Goal: Task Accomplishment & Management: Use online tool/utility

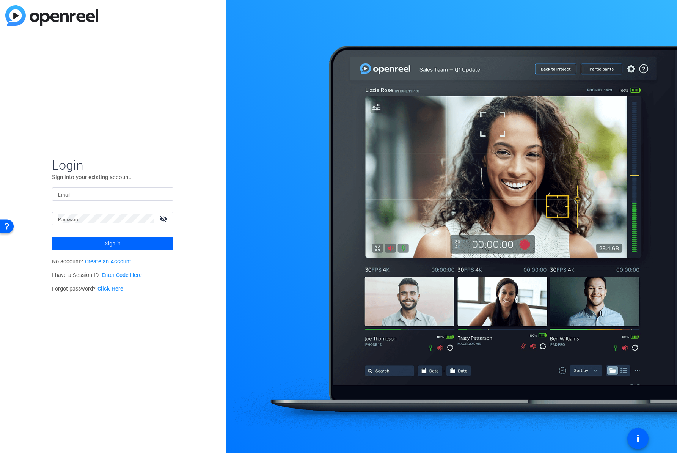
click at [108, 188] on div at bounding box center [112, 193] width 109 height 13
click at [118, 194] on input "Email" at bounding box center [112, 194] width 109 height 9
type input "[PERSON_NAME][EMAIL_ADDRESS][DOMAIN_NAME]"
click at [93, 243] on span at bounding box center [112, 243] width 121 height 18
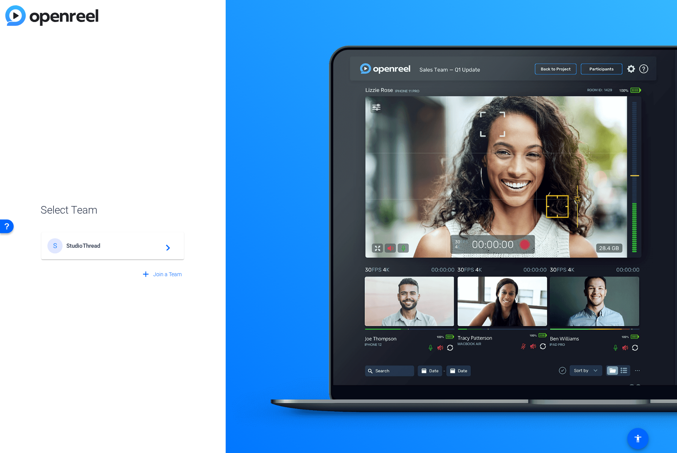
click at [89, 253] on mat-card-content "S StudioThread navigate_next" at bounding box center [112, 245] width 143 height 27
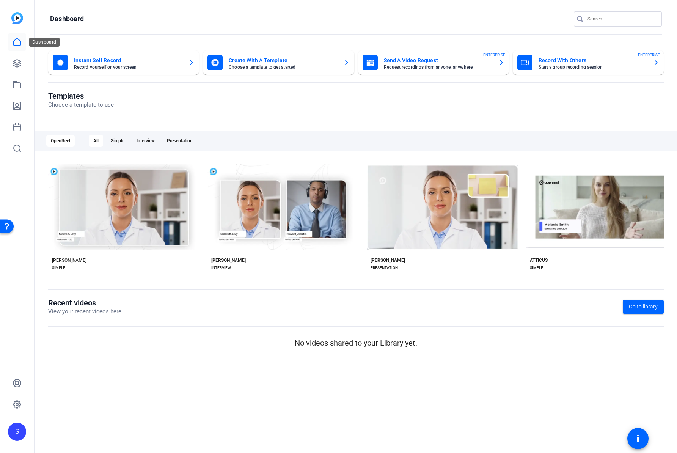
click at [13, 51] on link at bounding box center [17, 42] width 18 height 18
click at [16, 60] on icon at bounding box center [17, 63] width 9 height 9
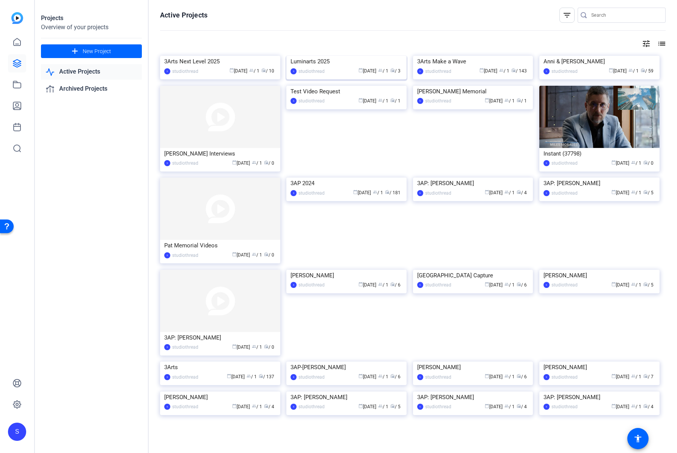
click at [320, 56] on img at bounding box center [346, 56] width 120 height 0
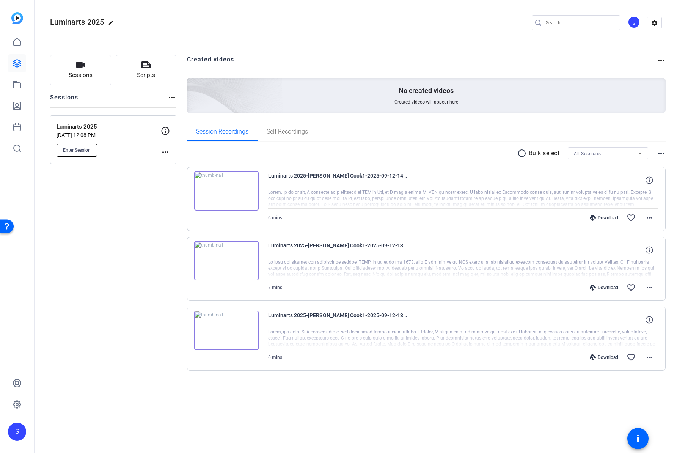
click at [79, 147] on button "Enter Session" at bounding box center [76, 150] width 41 height 13
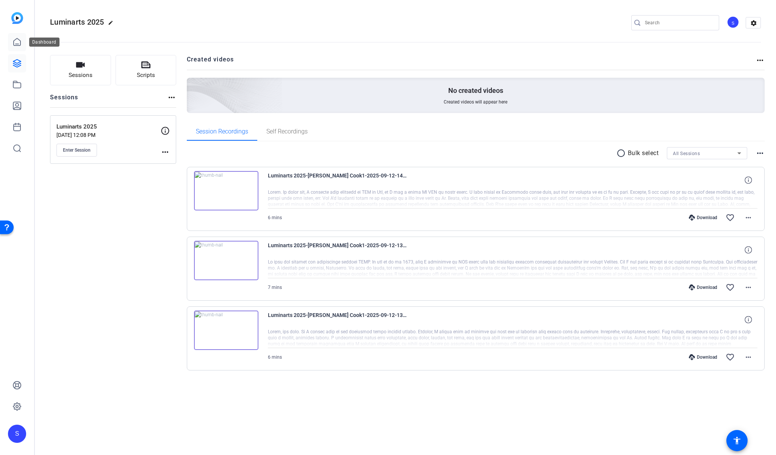
click at [20, 43] on icon at bounding box center [17, 41] width 7 height 7
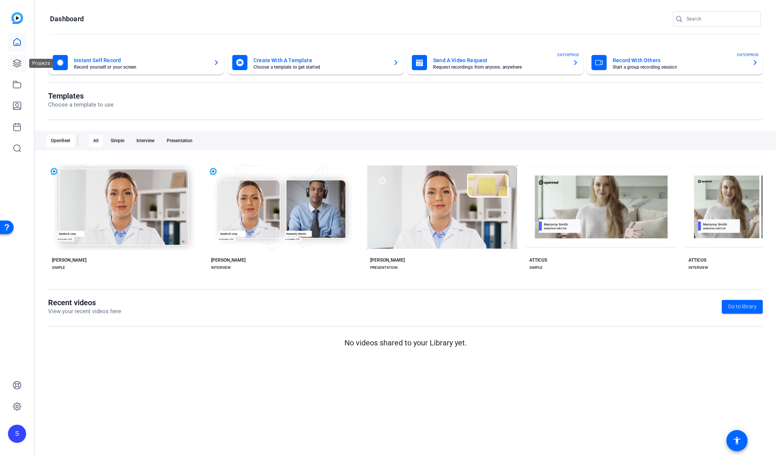
click at [17, 64] on icon at bounding box center [17, 63] width 9 height 9
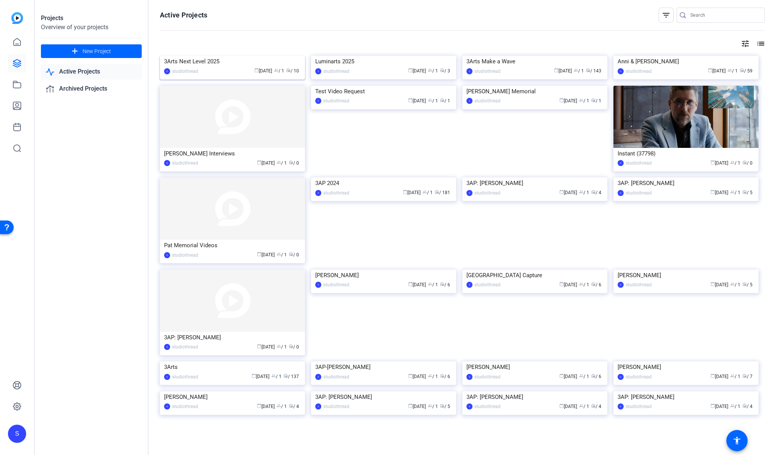
click at [224, 56] on img at bounding box center [232, 56] width 145 height 0
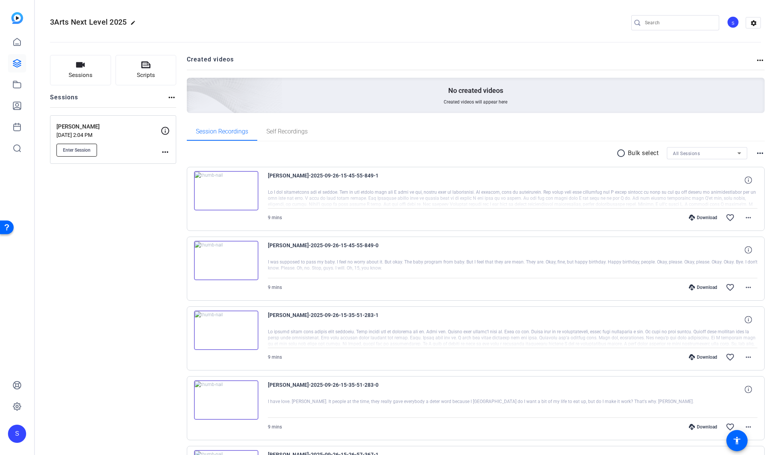
click at [64, 146] on button "Enter Session" at bounding box center [76, 150] width 41 height 13
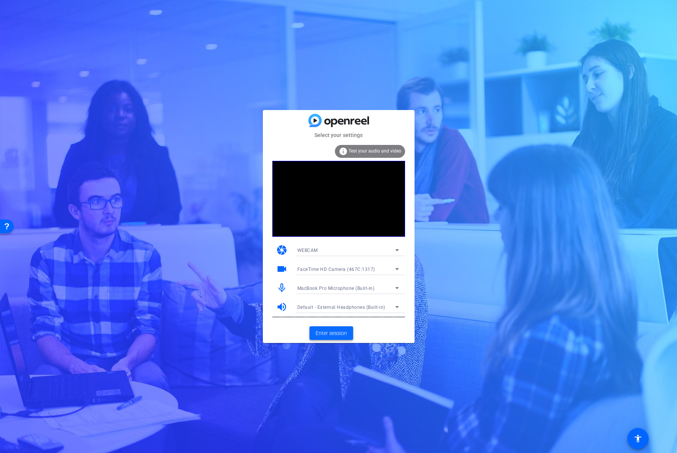
click at [334, 332] on span "Enter session" at bounding box center [330, 333] width 31 height 8
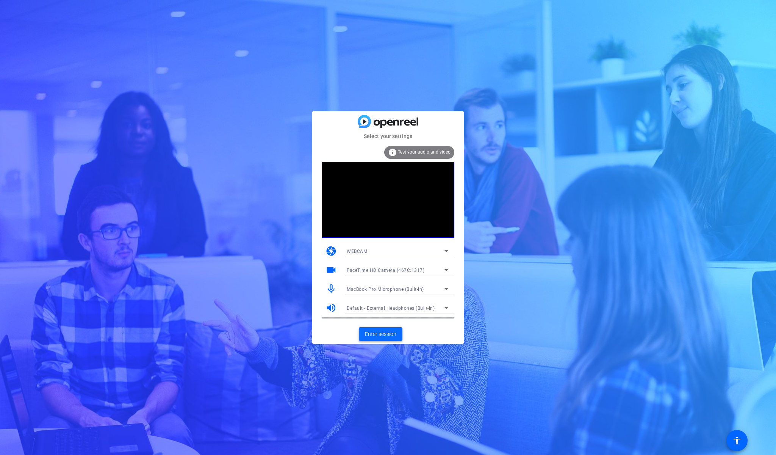
click at [379, 337] on span "Enter session" at bounding box center [380, 334] width 31 height 8
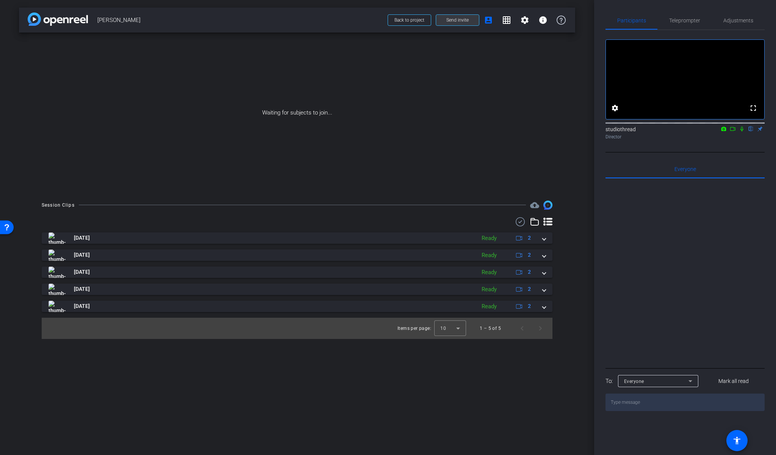
click at [451, 23] on span at bounding box center [457, 20] width 43 height 18
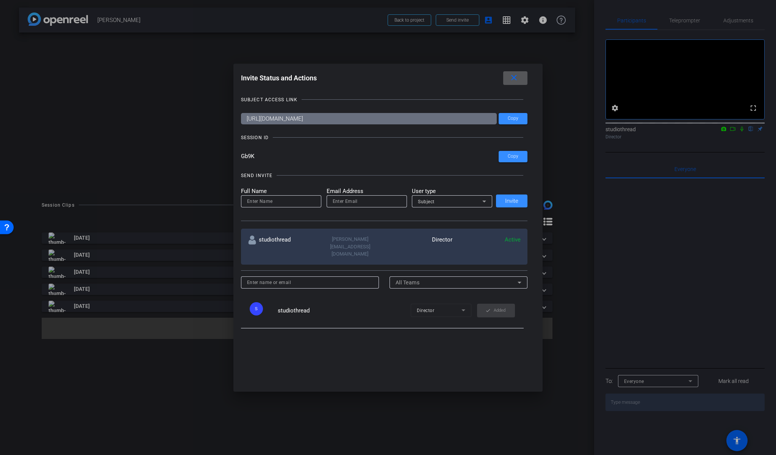
click at [523, 77] on span at bounding box center [515, 78] width 24 height 18
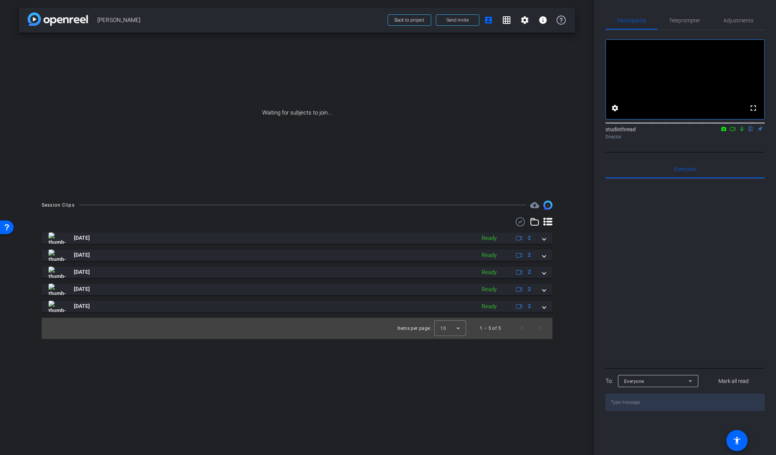
click at [559, 79] on div "Waiting for subjects to join..." at bounding box center [297, 113] width 556 height 160
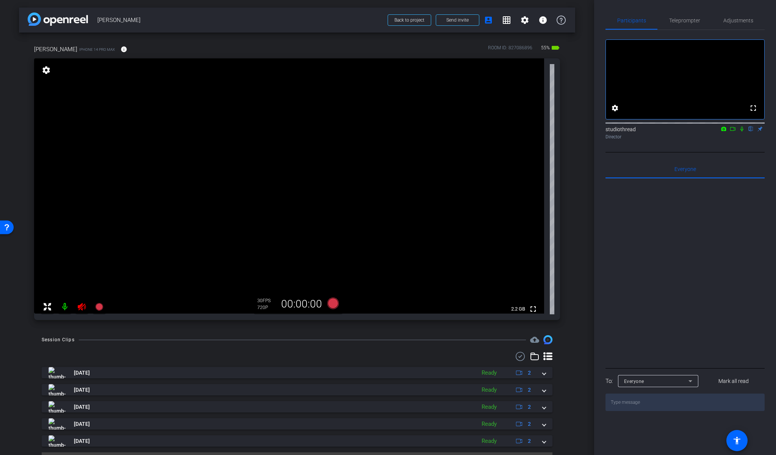
click at [80, 308] on icon at bounding box center [82, 307] width 8 height 8
click at [50, 71] on mat-icon "settings" at bounding box center [46, 70] width 11 height 9
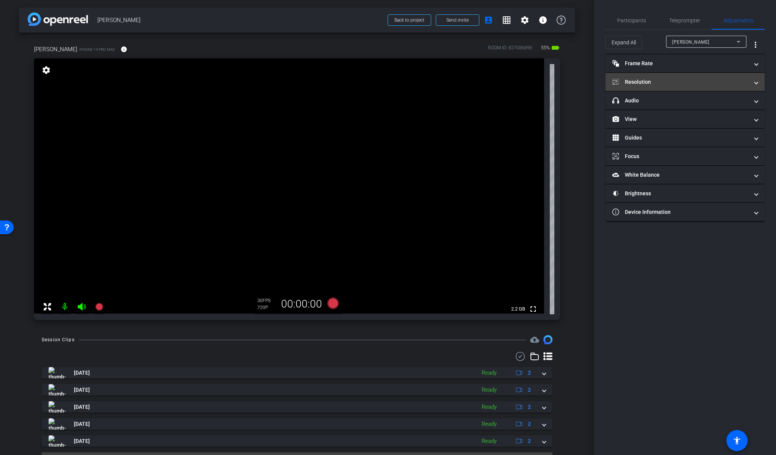
click at [660, 79] on mat-panel-title "Resolution" at bounding box center [681, 82] width 136 height 8
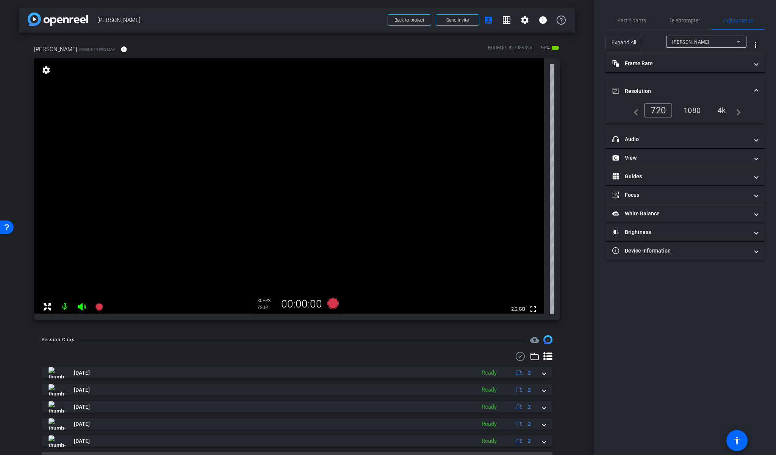
click at [689, 106] on div "1080" at bounding box center [692, 110] width 28 height 13
click at [670, 76] on mat-accordion "Frame Rate Frame Rate navigate_before 24 25 30 navigate_next Resolution navigat…" at bounding box center [685, 157] width 159 height 206
click at [674, 67] on mat-panel-title "Frame Rate Frame Rate" at bounding box center [681, 64] width 136 height 8
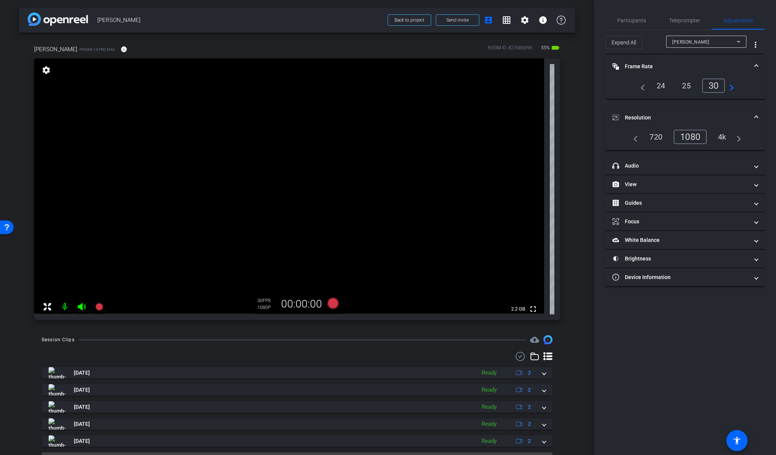
click at [567, 97] on div "[PERSON_NAME] iPhone 14 Pro Max info ROOM ID: 827086896 55% battery_std fullscr…" at bounding box center [297, 180] width 556 height 295
click at [615, 18] on div "Participants" at bounding box center [632, 20] width 52 height 18
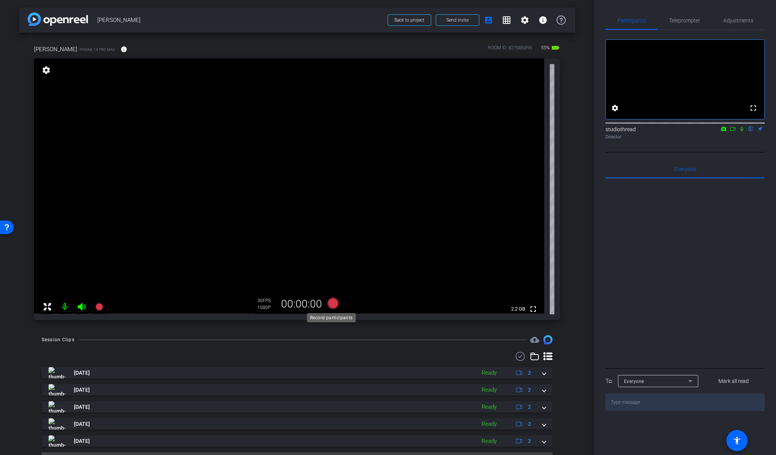
click at [330, 303] on icon at bounding box center [332, 303] width 11 height 11
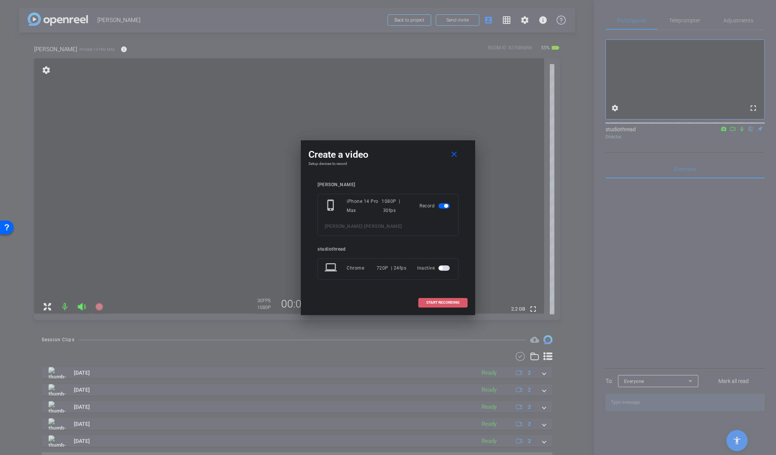
click at [434, 302] on span "START RECORDING" at bounding box center [442, 303] width 33 height 4
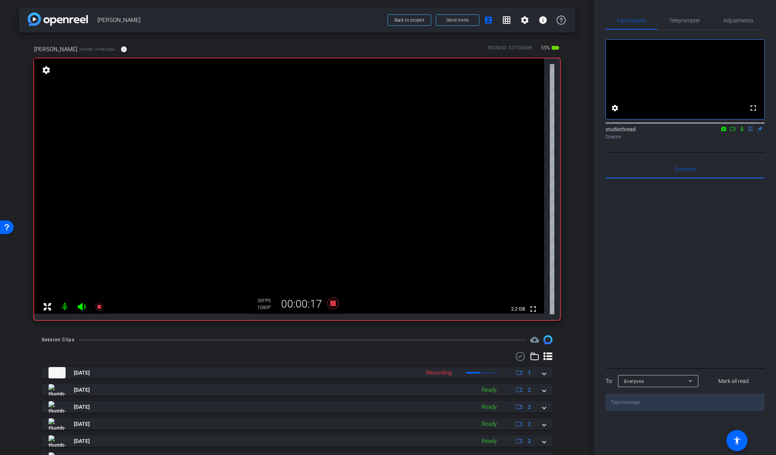
click at [742, 132] on icon at bounding box center [742, 129] width 3 height 5
click at [743, 132] on icon at bounding box center [742, 128] width 6 height 5
click at [741, 132] on icon at bounding box center [742, 128] width 6 height 5
click at [742, 132] on icon at bounding box center [742, 128] width 6 height 5
click at [741, 132] on icon at bounding box center [742, 129] width 3 height 5
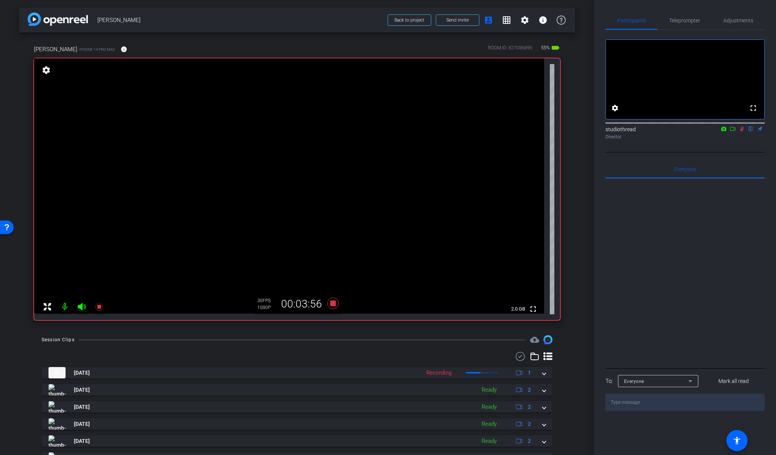
click at [742, 132] on icon at bounding box center [742, 128] width 6 height 5
click at [743, 132] on icon at bounding box center [742, 128] width 6 height 5
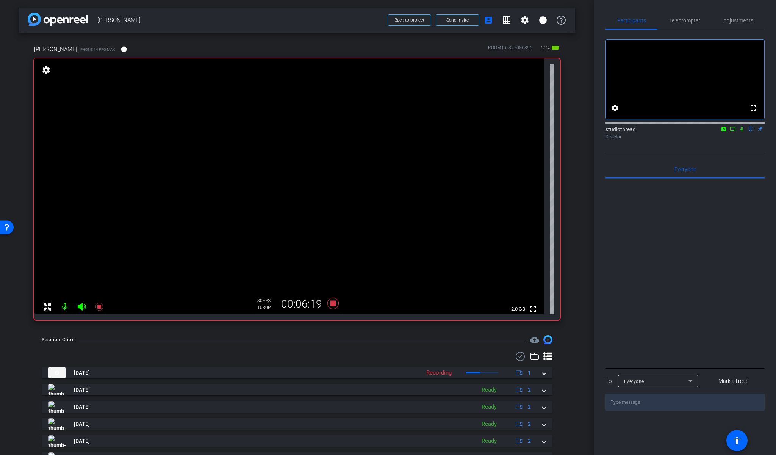
click at [742, 132] on icon at bounding box center [742, 128] width 6 height 5
click at [333, 303] on icon at bounding box center [332, 303] width 11 height 11
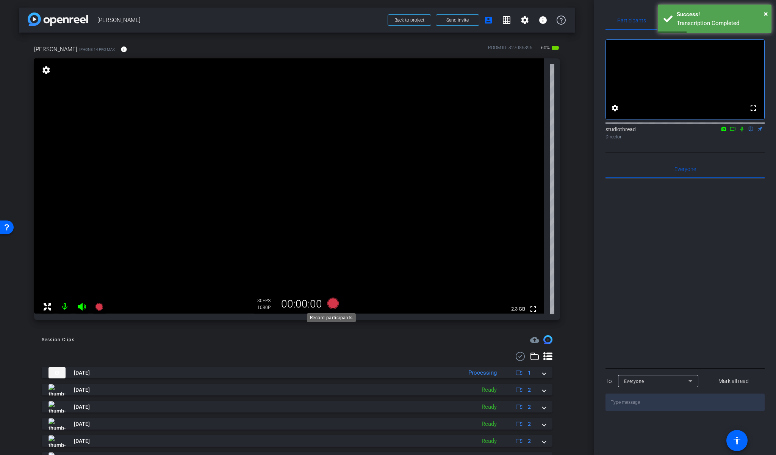
click at [333, 305] on icon at bounding box center [332, 303] width 11 height 11
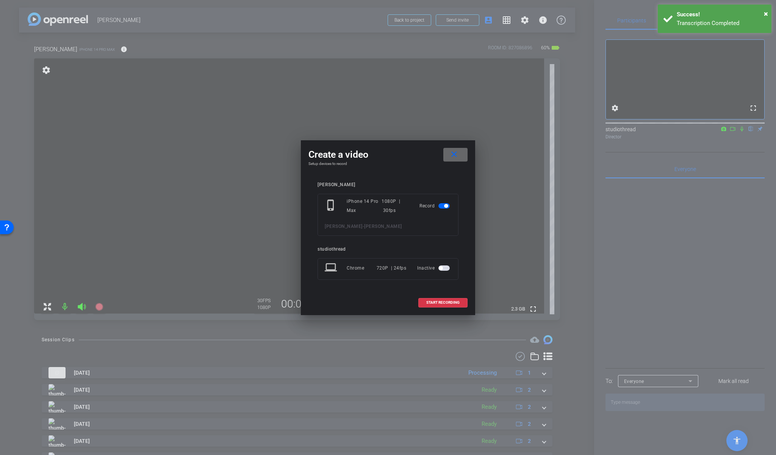
click at [462, 154] on span at bounding box center [455, 155] width 24 height 18
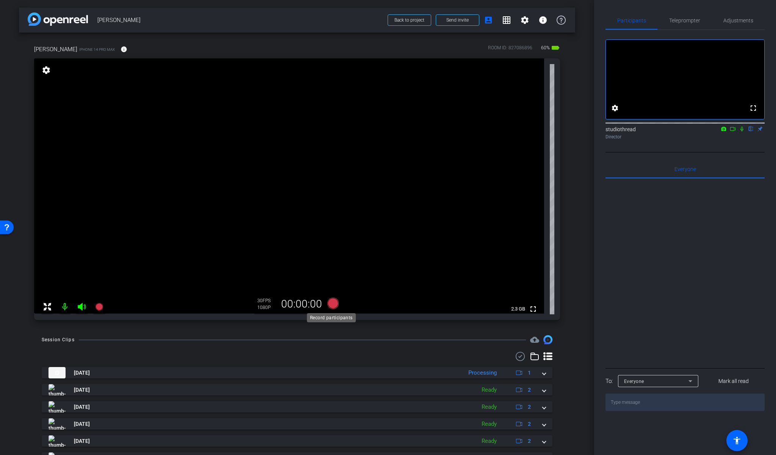
click at [331, 302] on icon at bounding box center [332, 303] width 11 height 11
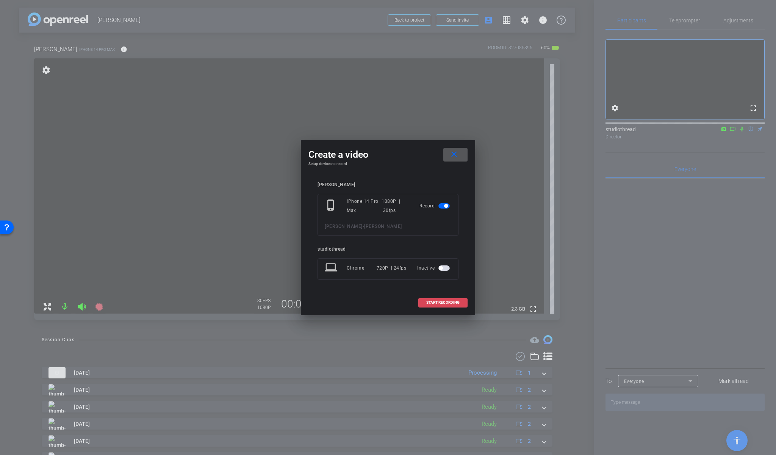
click at [454, 302] on span "START RECORDING" at bounding box center [442, 303] width 33 height 4
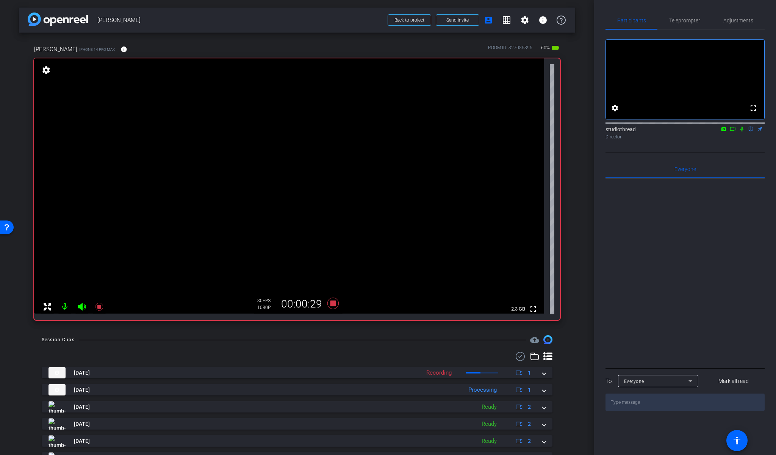
click at [744, 132] on icon at bounding box center [742, 128] width 6 height 5
click at [741, 132] on icon at bounding box center [742, 129] width 4 height 5
click at [743, 132] on icon at bounding box center [742, 128] width 6 height 5
click at [742, 132] on icon at bounding box center [742, 128] width 6 height 5
click at [333, 303] on icon at bounding box center [332, 303] width 11 height 11
